Goal: Complete application form

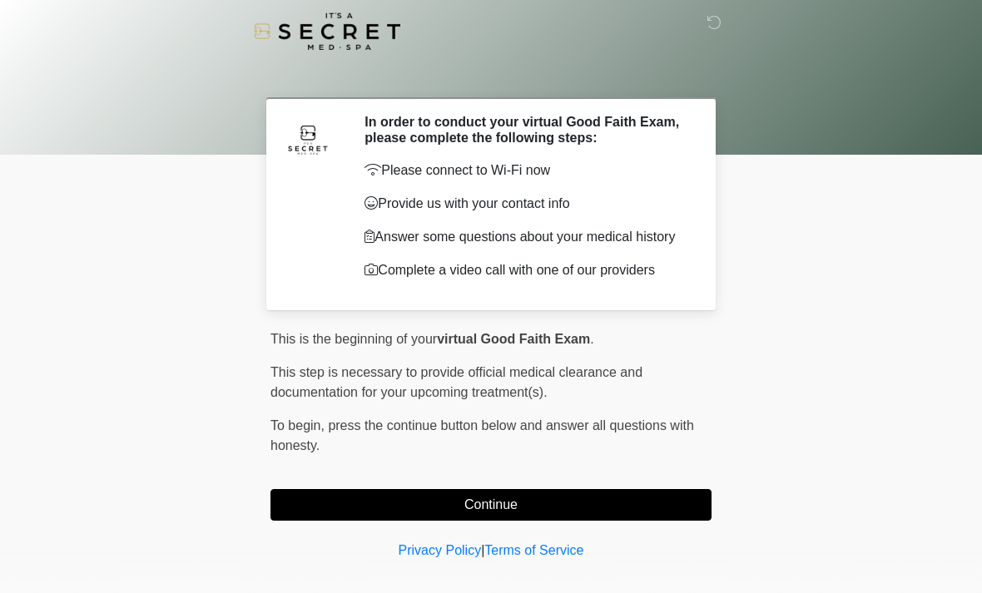
scroll to position [12, 0]
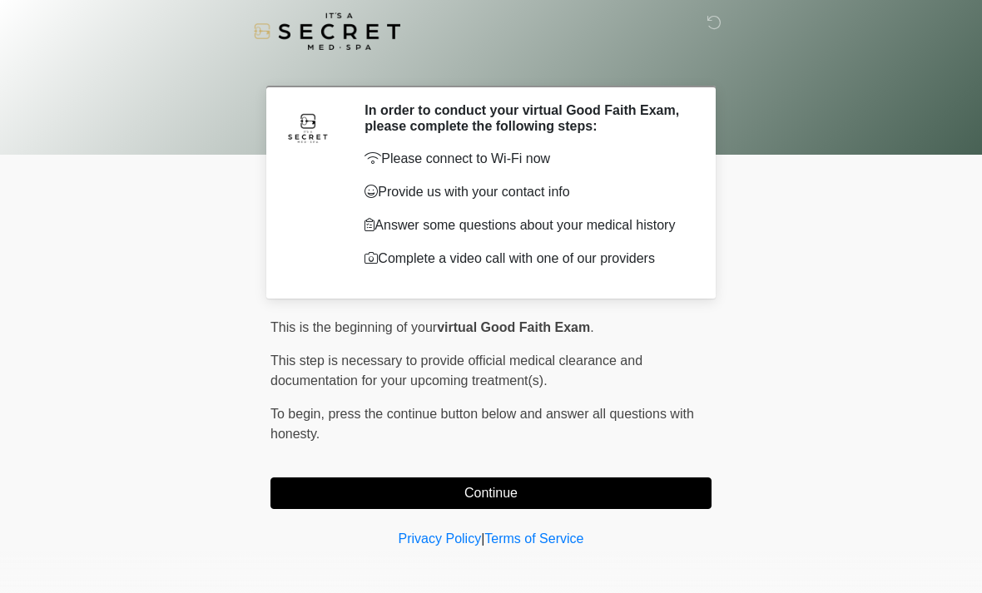
click at [571, 494] on button "Continue" at bounding box center [490, 494] width 441 height 32
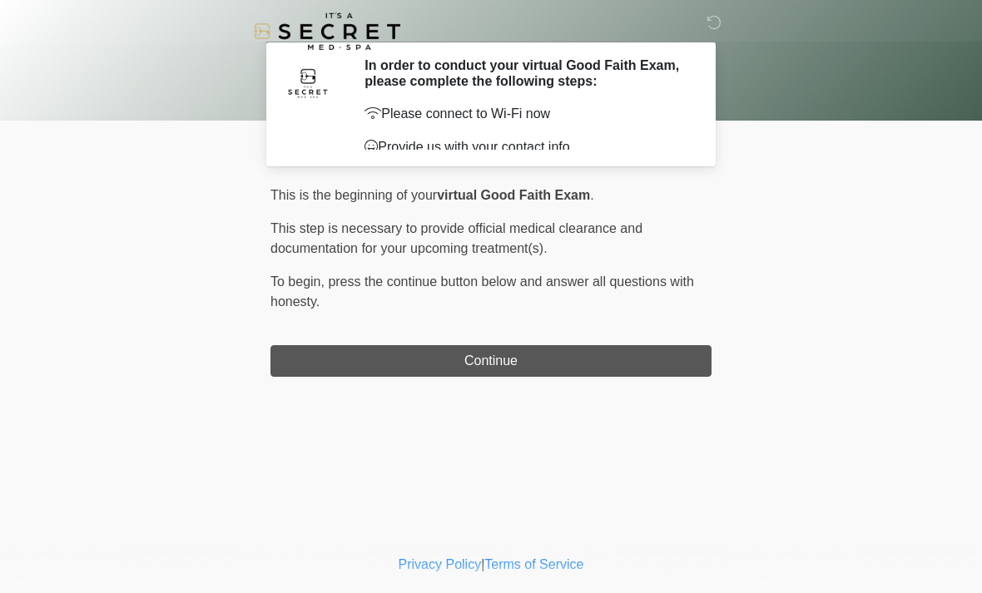
scroll to position [0, 0]
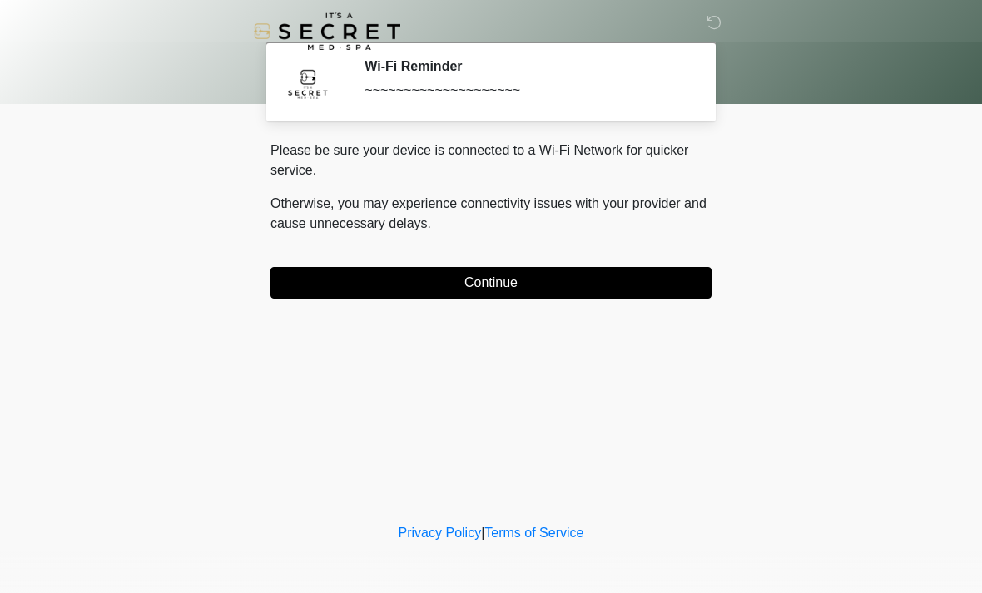
click at [308, 272] on button "Continue" at bounding box center [490, 283] width 441 height 32
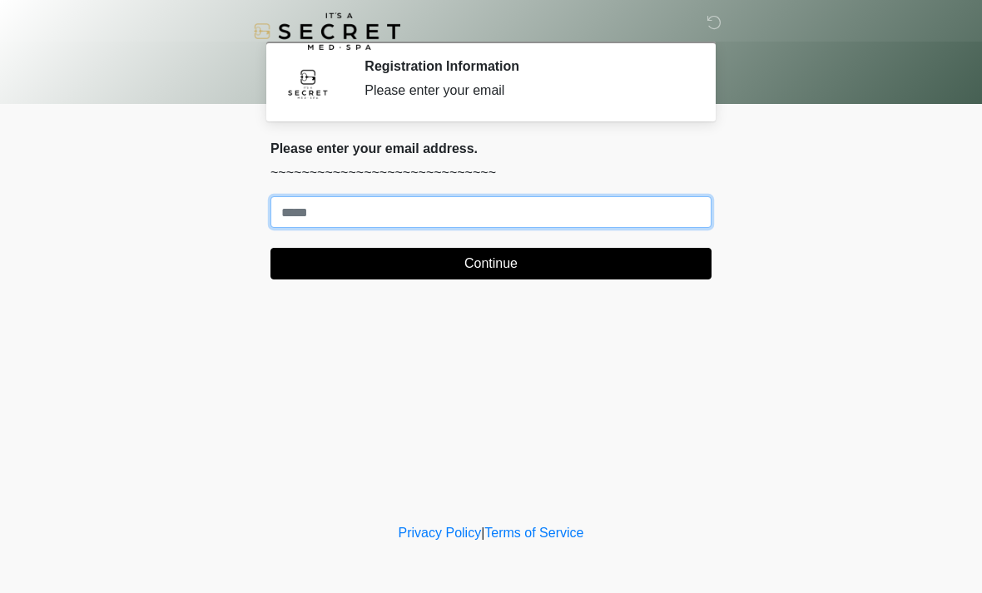
click at [681, 199] on input "Where should we email your treatment plan?" at bounding box center [490, 212] width 441 height 32
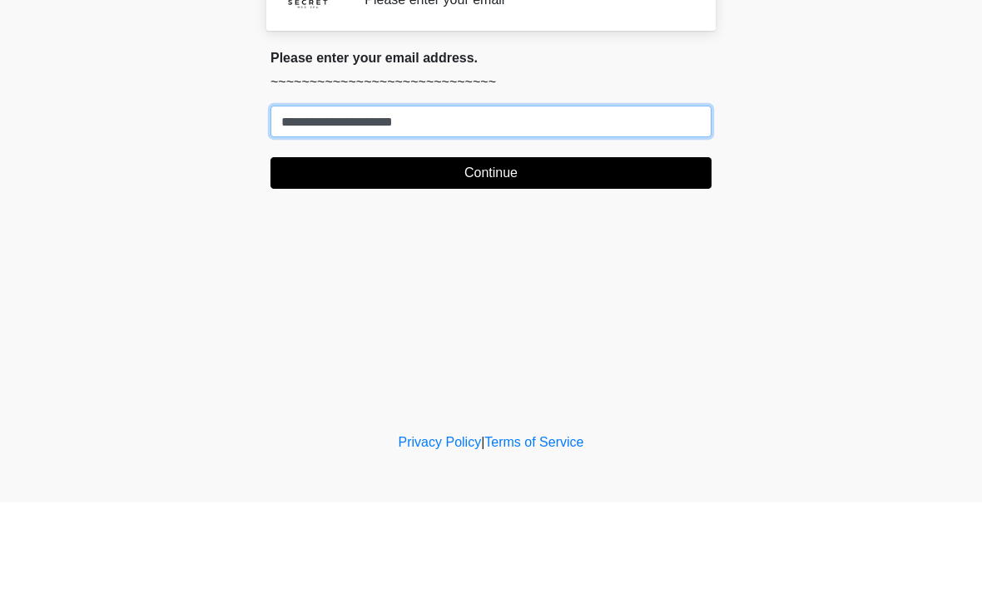
type input "**********"
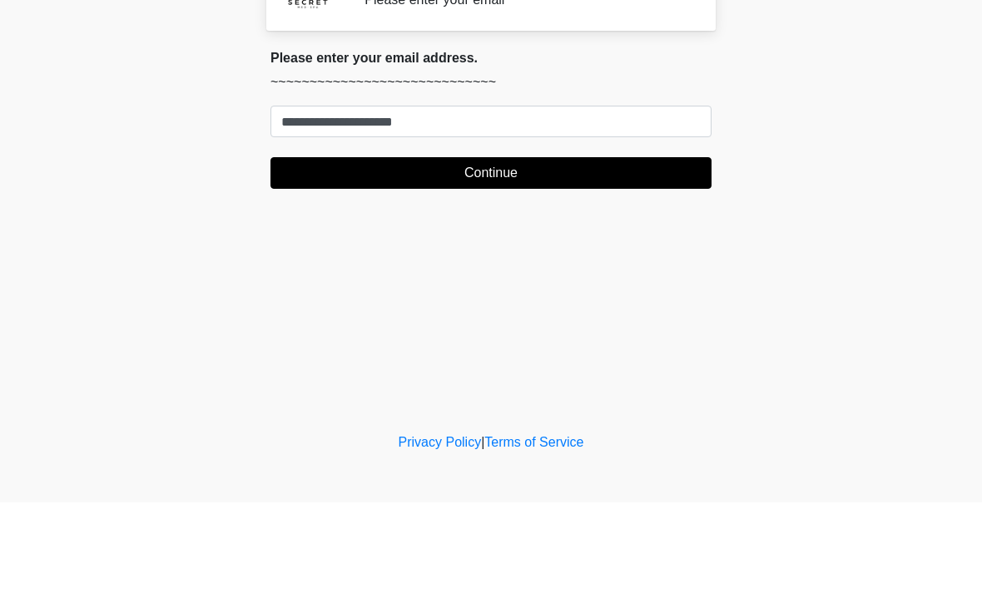
click at [629, 248] on button "Continue" at bounding box center [490, 264] width 441 height 32
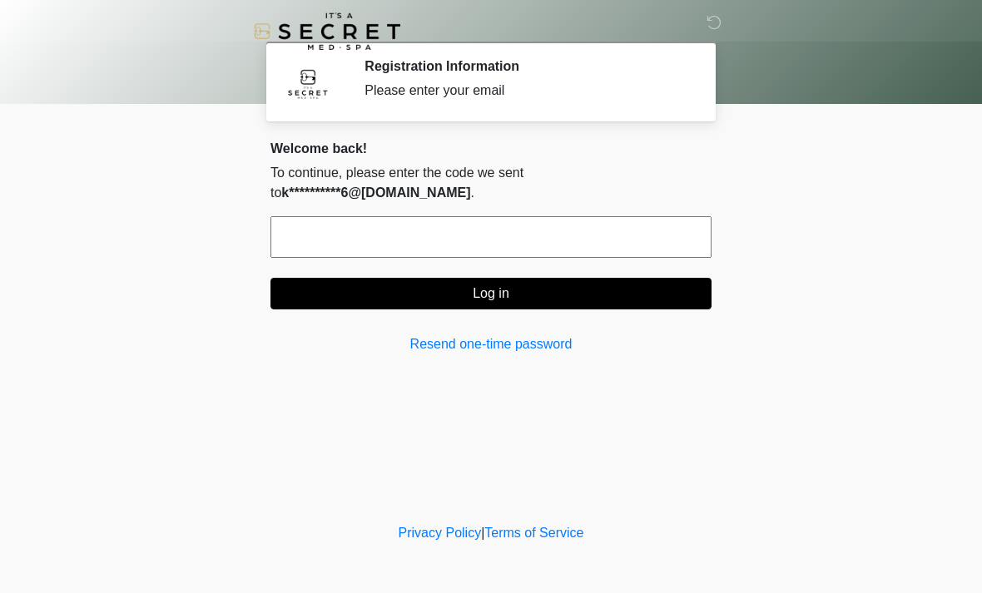
click at [507, 220] on input "text" at bounding box center [490, 237] width 441 height 42
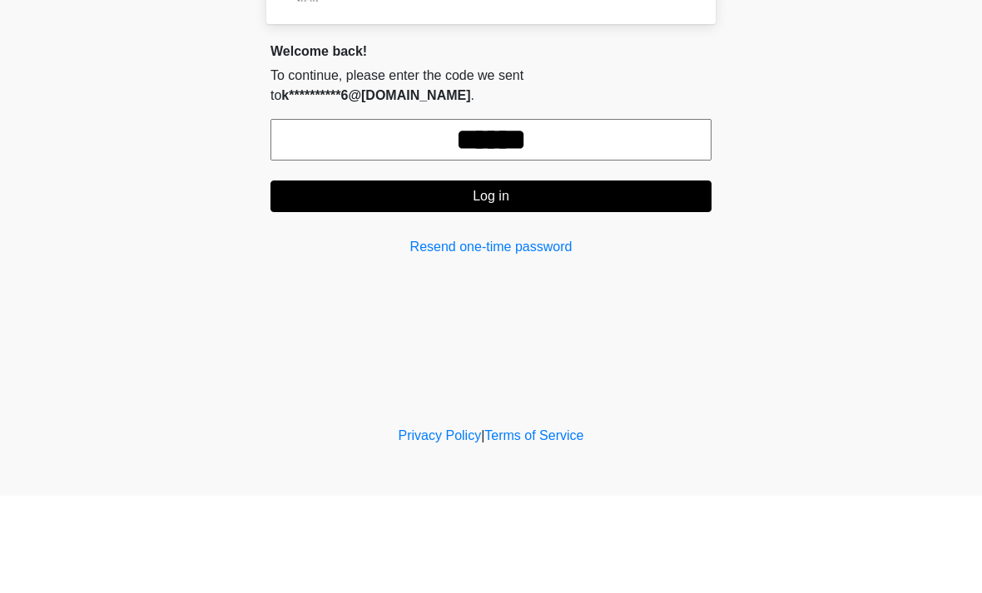
type input "******"
click at [628, 278] on button "Log in" at bounding box center [490, 294] width 441 height 32
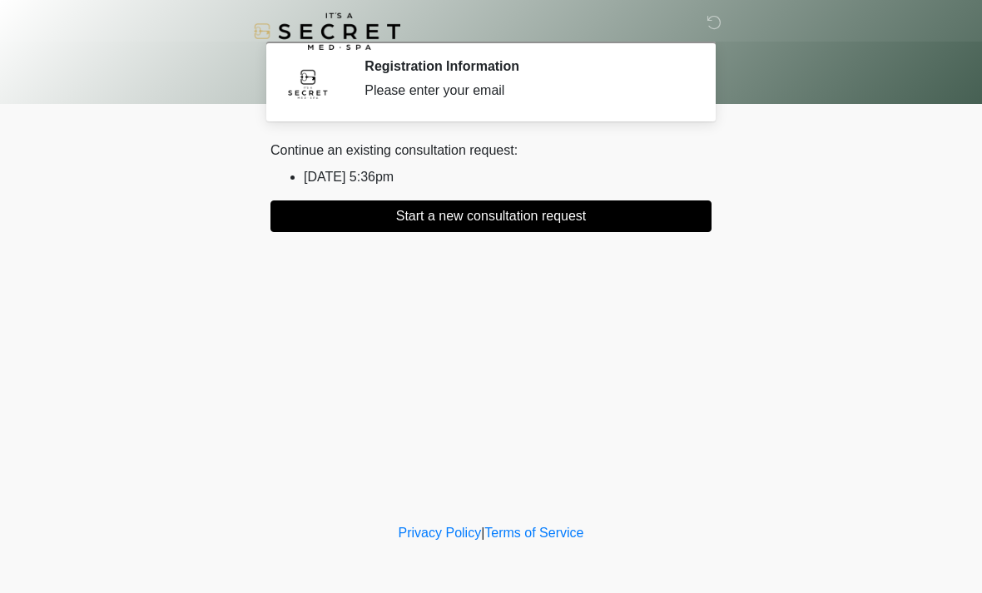
click at [396, 179] on li "2025/08/27 5:36pm" at bounding box center [508, 177] width 408 height 20
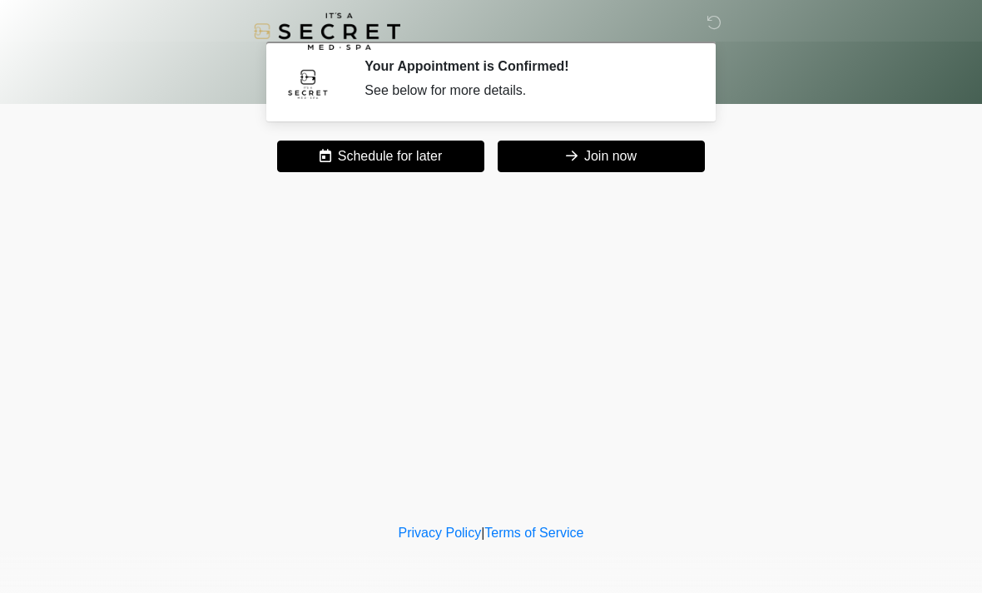
click at [648, 159] on button "Join now" at bounding box center [601, 157] width 207 height 32
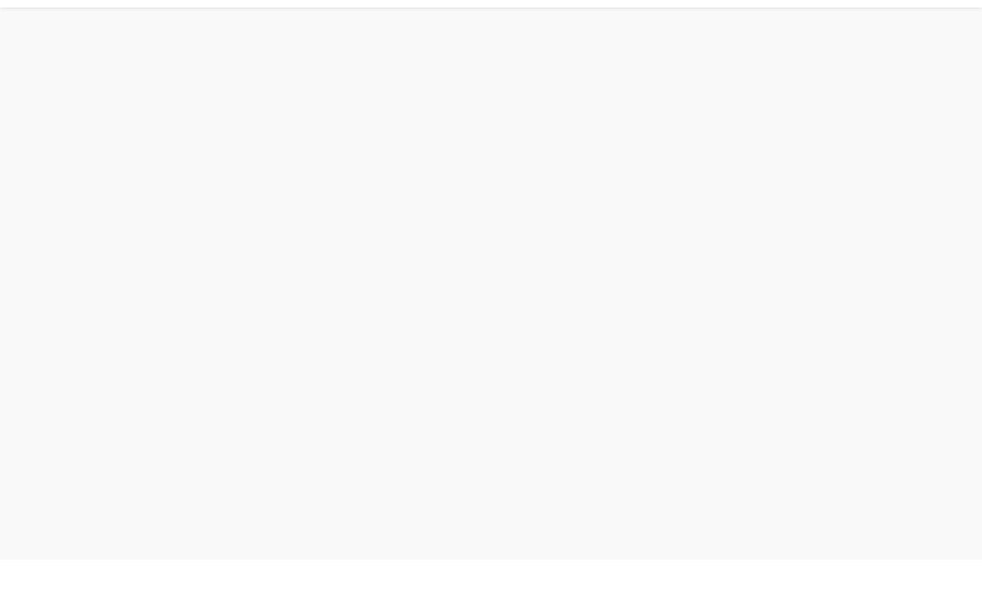
scroll to position [5, 0]
